Goal: Use online tool/utility: Utilize a website feature to perform a specific function

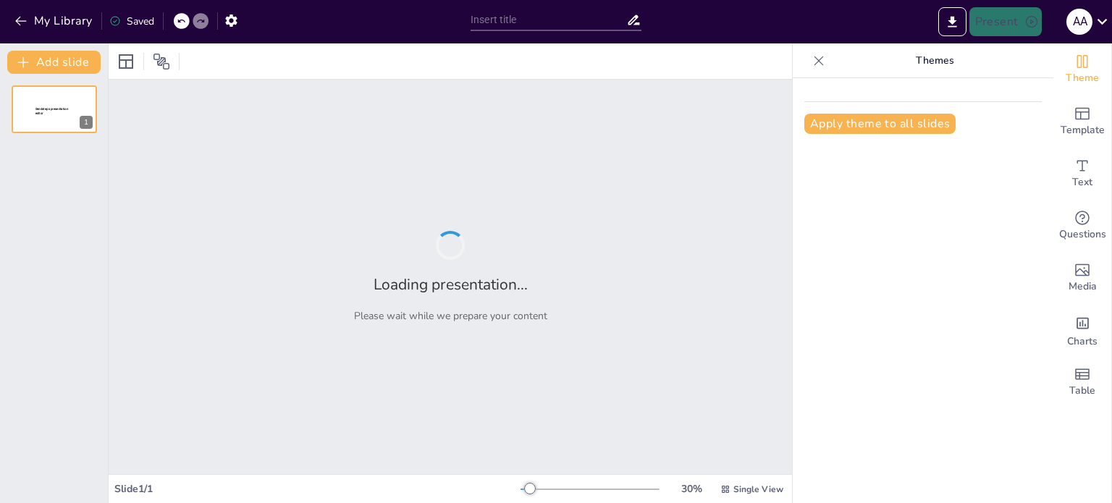
type input "Fundamentos Legales del Manejo de Fauna: Un Enfoque desde la Normativa Peruana"
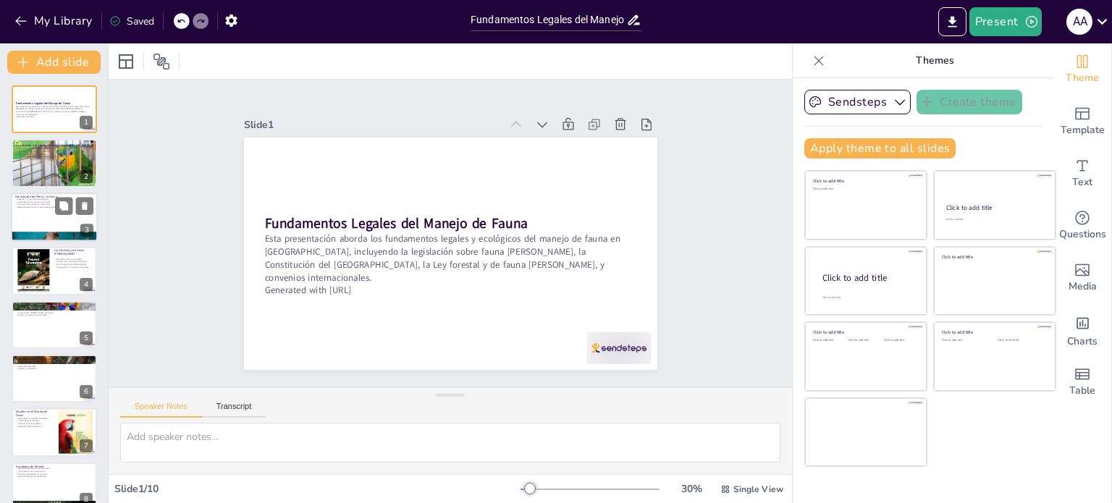
click at [37, 209] on div at bounding box center [54, 217] width 87 height 49
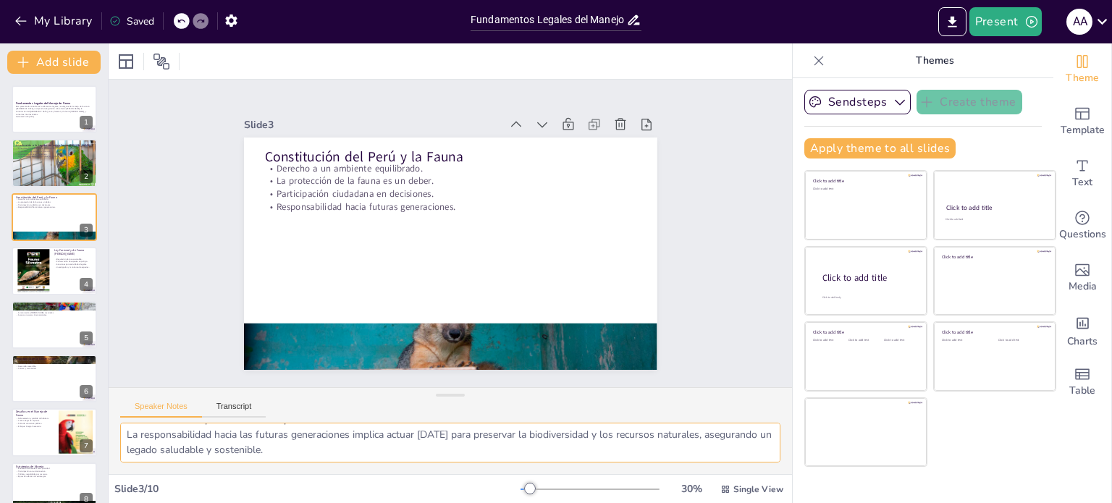
scroll to position [94, 0]
click at [65, 264] on icon at bounding box center [64, 260] width 10 height 10
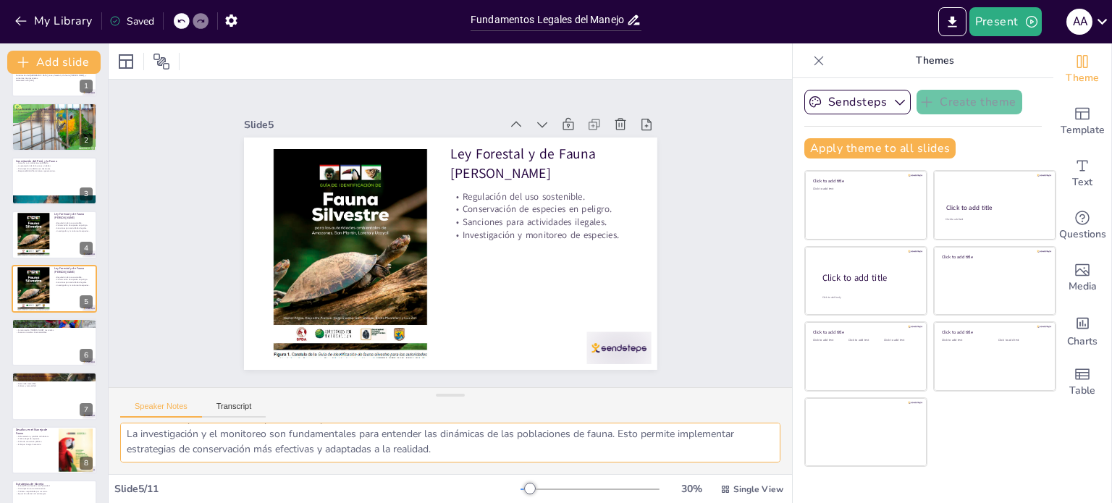
scroll to position [0, 0]
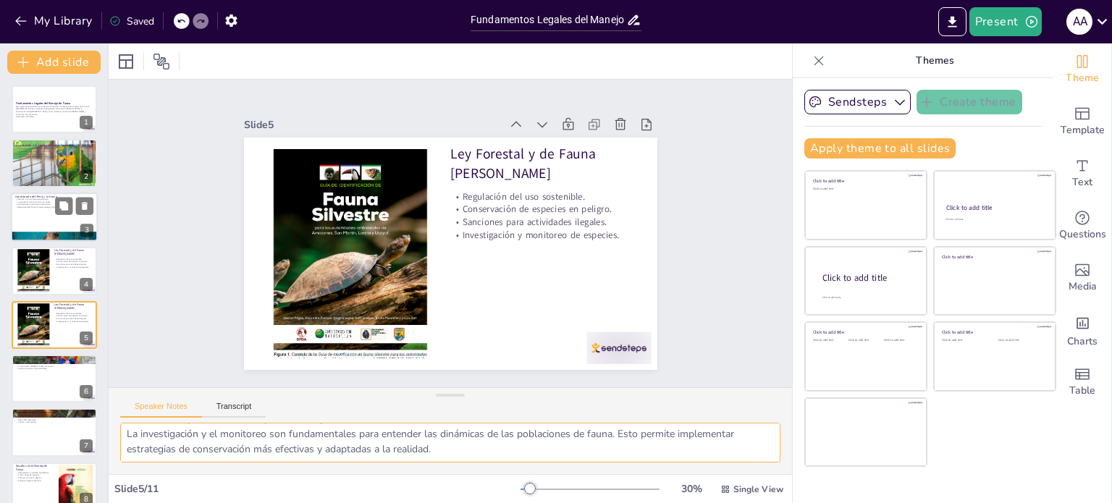
click at [30, 206] on p "Responsabilidad hacia futuras generaciones." at bounding box center [54, 207] width 78 height 3
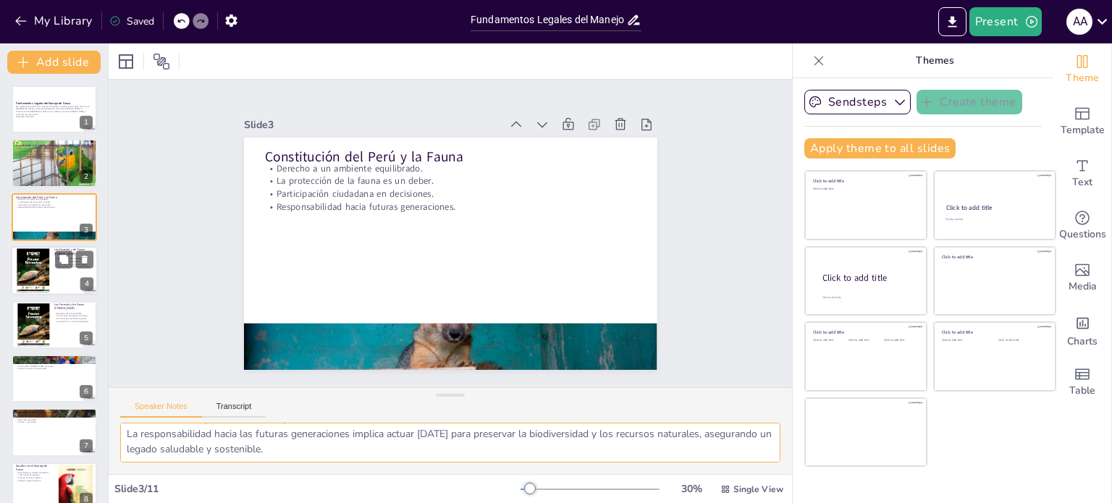
click at [33, 254] on div at bounding box center [32, 271] width 35 height 47
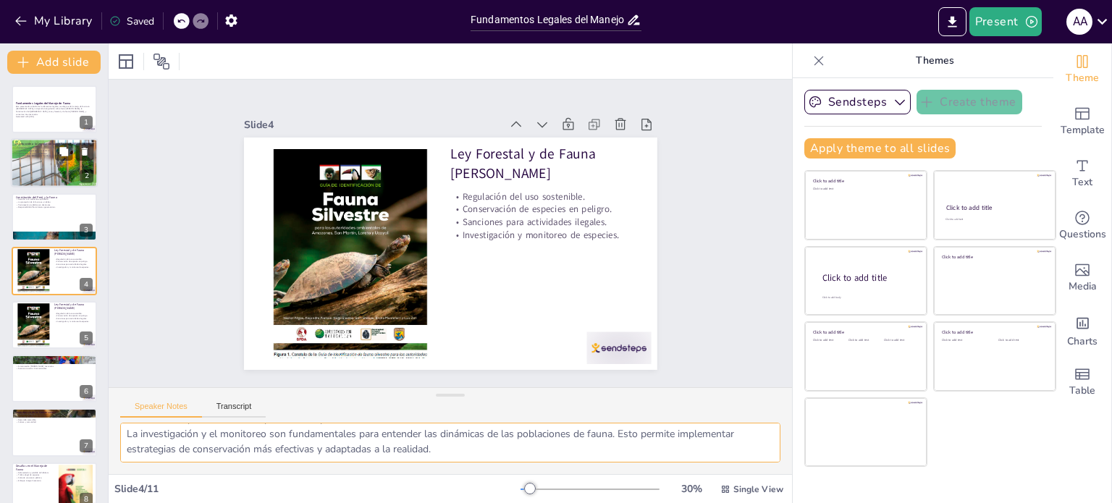
click at [41, 181] on div at bounding box center [54, 163] width 98 height 49
type textarea "La legislación sobre fauna [PERSON_NAME] es el [PERSON_NAME] para asegurar la p…"
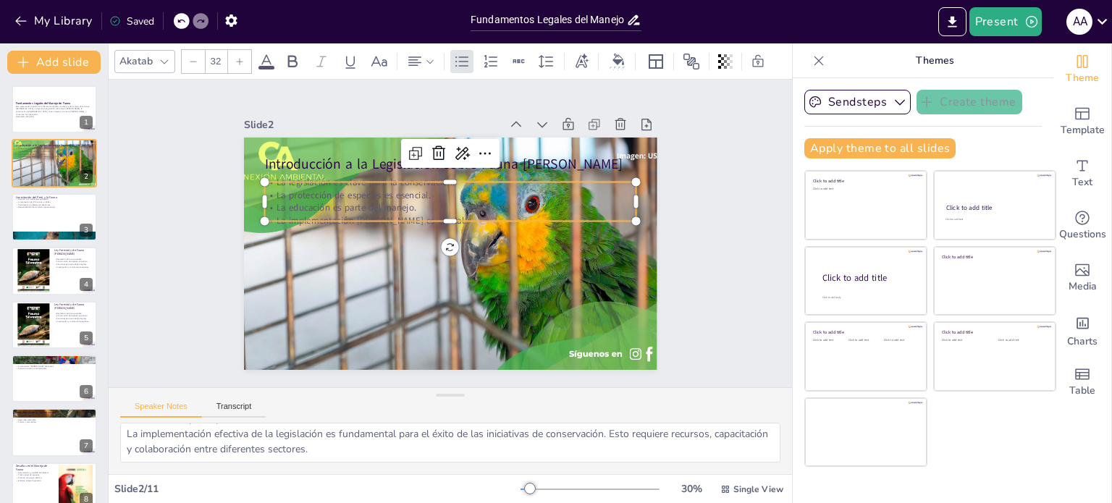
click at [443, 208] on p "La implementación [PERSON_NAME] es crucial." at bounding box center [454, 221] width 358 height 127
click at [388, 182] on p "La legislación es clave para la conservación." at bounding box center [461, 183] width 366 height 90
click at [48, 125] on div at bounding box center [54, 109] width 87 height 49
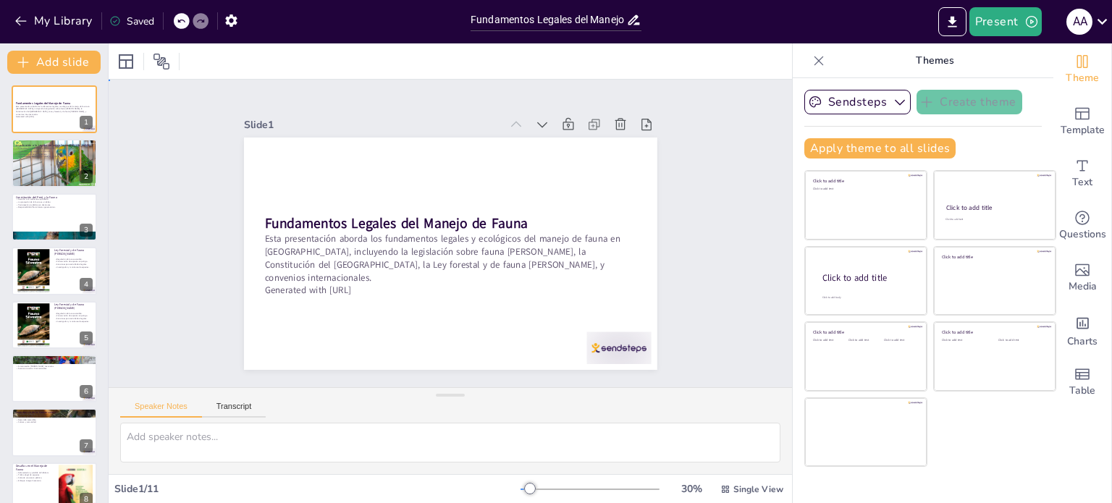
click at [721, 237] on div "Slide 1 Fundamentos Legales del Manejo de Fauna Esta presentación aborda los fu…" at bounding box center [449, 233] width 749 height 559
click at [61, 159] on button at bounding box center [63, 151] width 17 height 17
type textarea "La legislación sobre fauna [PERSON_NAME] es el [PERSON_NAME] para asegurar la p…"
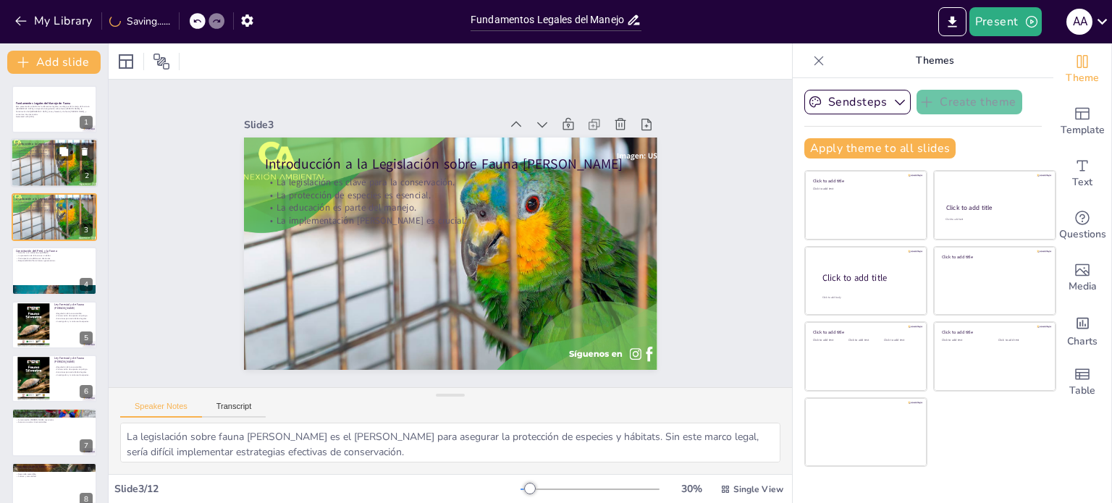
click at [51, 173] on div at bounding box center [54, 163] width 98 height 49
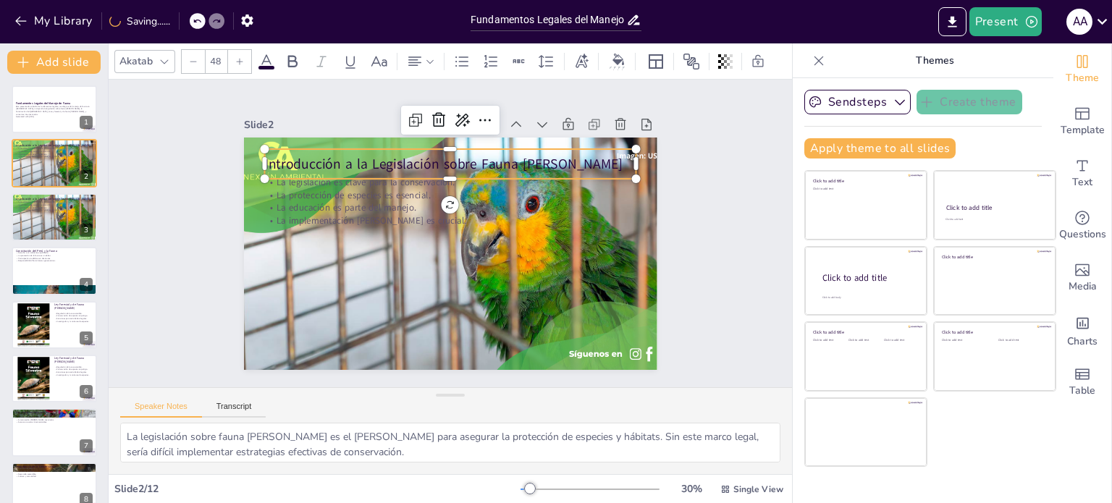
click at [320, 168] on div "Introducción a la Legislación sobre Fauna [PERSON_NAME]" at bounding box center [465, 165] width 370 height 106
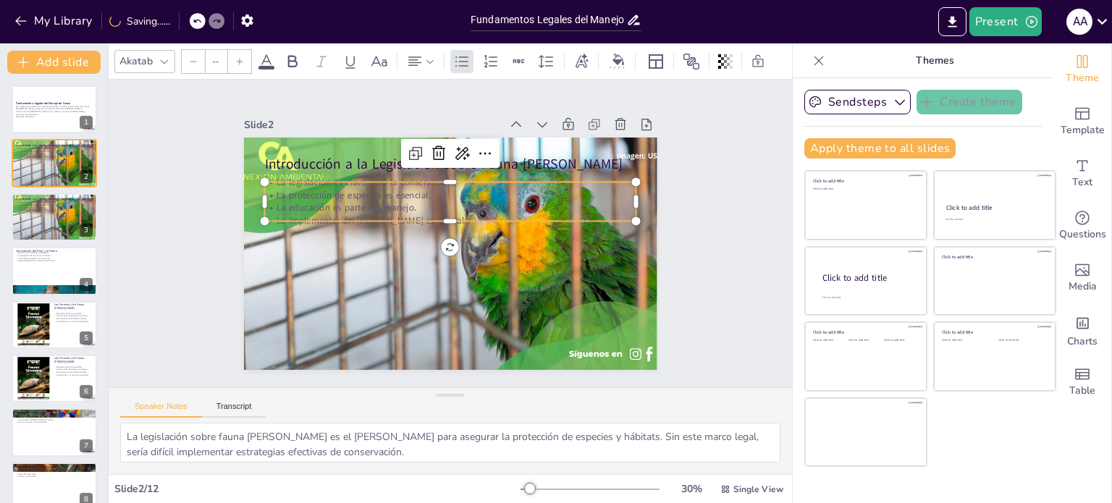
type input "32"
click at [300, 196] on p "La educación es parte del manejo." at bounding box center [458, 209] width 358 height 127
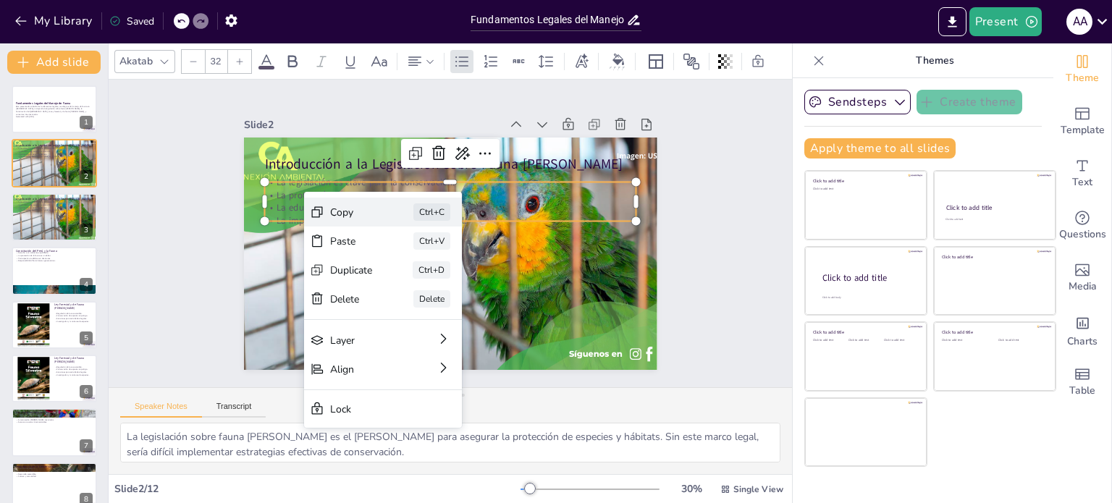
click at [398, 269] on div "Copy Ctrl+C" at bounding box center [478, 299] width 161 height 61
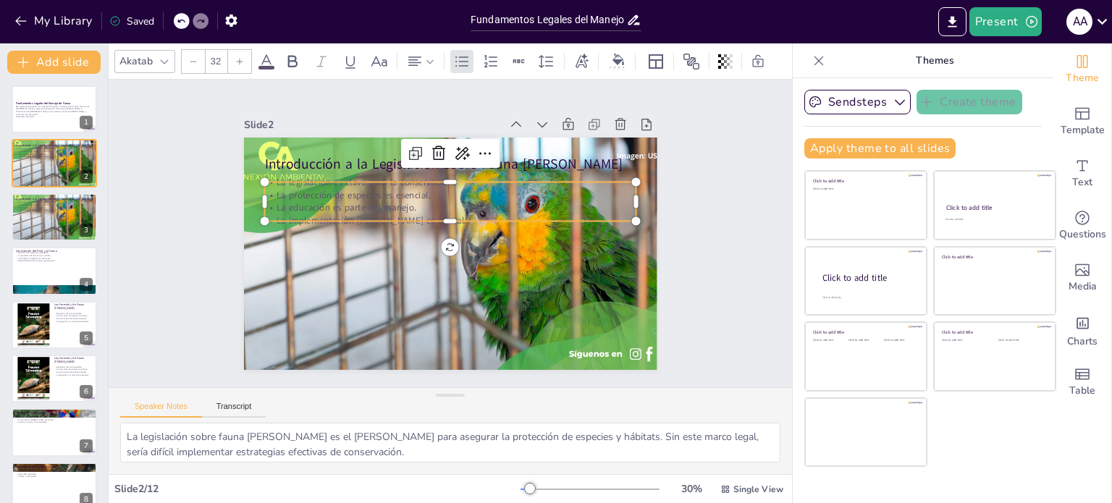
click at [421, 208] on p "La educación es parte del manejo." at bounding box center [458, 209] width 358 height 127
click at [421, 208] on p "La educación es parte del manejo." at bounding box center [455, 209] width 366 height 90
drag, startPoint x: 420, startPoint y: 208, endPoint x: 295, endPoint y: 183, distance: 127.0
click at [295, 183] on div "La legislación es clave para la conservación. La protección de especies es esen…" at bounding box center [459, 203] width 369 height 164
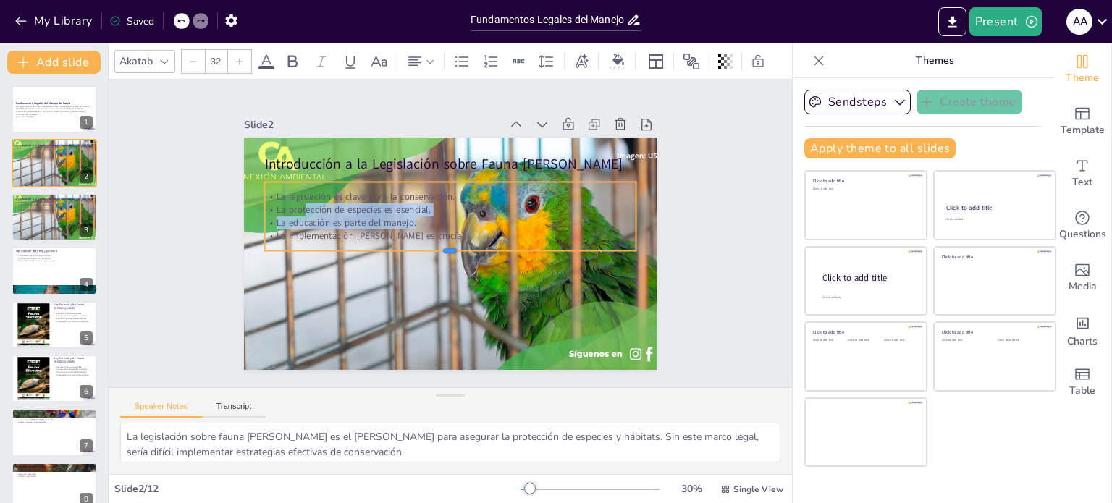
drag, startPoint x: 417, startPoint y: 217, endPoint x: 419, endPoint y: 258, distance: 41.3
click at [419, 258] on div at bounding box center [435, 251] width 284 height 258
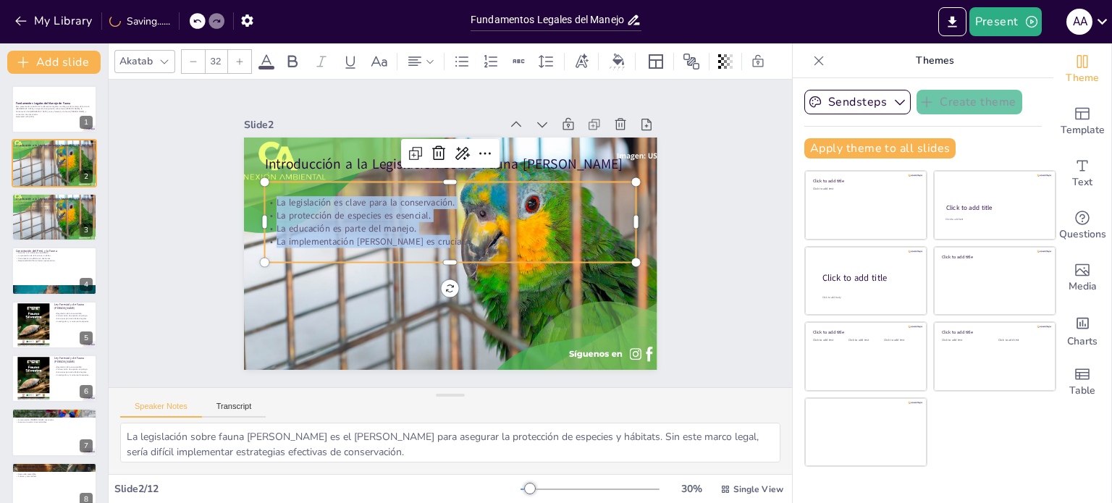
drag, startPoint x: 423, startPoint y: 236, endPoint x: 261, endPoint y: 196, distance: 167.2
click at [264, 196] on div "La legislación es clave para la conservación. La protección de especies es esen…" at bounding box center [451, 222] width 375 height 90
copy div "La legislación es clave para la conservación. La protección de especies es esen…"
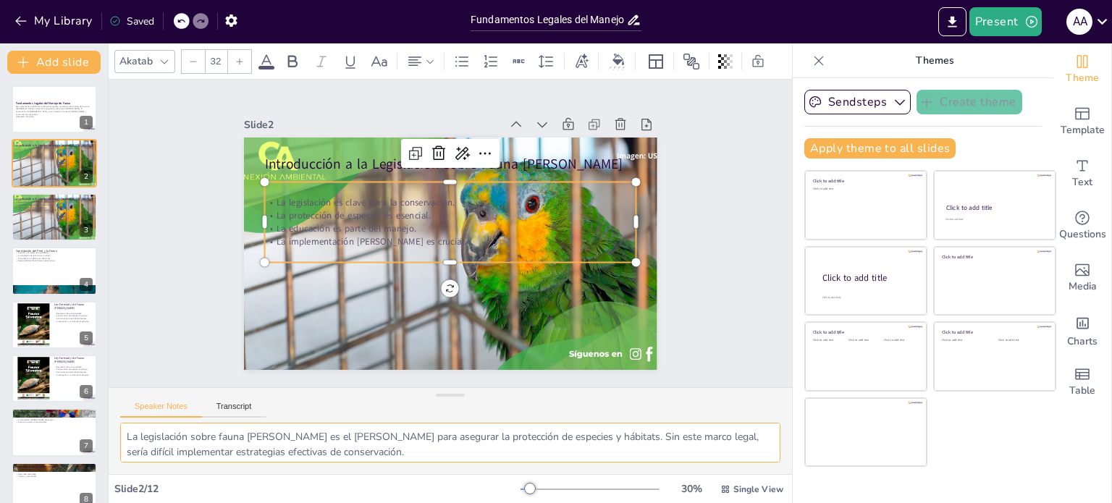
click at [501, 448] on textarea "La legislación sobre fauna [PERSON_NAME] es el [PERSON_NAME] para asegurar la p…" at bounding box center [450, 443] width 660 height 40
drag, startPoint x: 125, startPoint y: 434, endPoint x: 342, endPoint y: 447, distance: 217.6
click at [407, 450] on textarea "La legislación sobre fauna [PERSON_NAME] es el [PERSON_NAME] para asegurar la p…" at bounding box center [450, 443] width 660 height 40
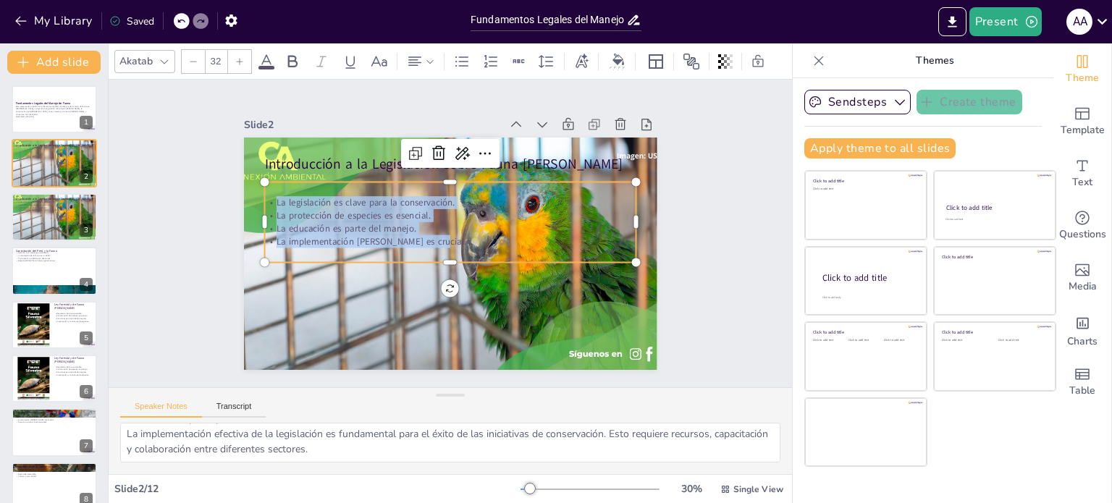
drag, startPoint x: 432, startPoint y: 240, endPoint x: 259, endPoint y: 188, distance: 180.0
click at [263, 188] on div "La legislación es clave para la conservación. La protección de especies es esen…" at bounding box center [453, 223] width 380 height 156
copy div "La legislación es clave para la conservación. La protección de especies es esen…"
